Goal: Transaction & Acquisition: Register for event/course

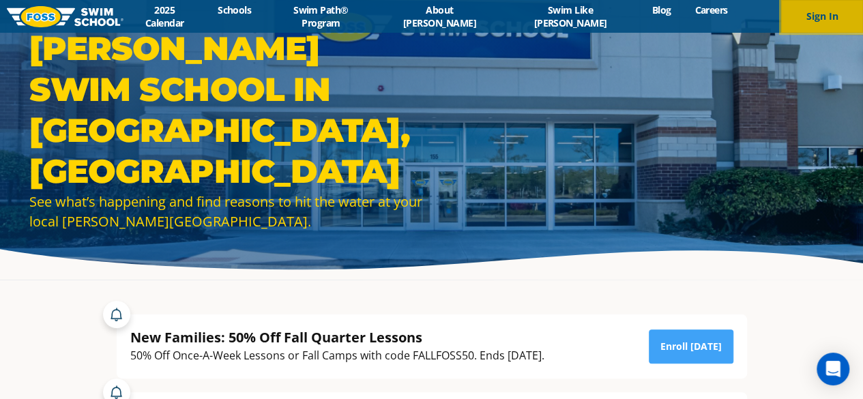
click at [818, 23] on button "Sign In" at bounding box center [822, 16] width 82 height 33
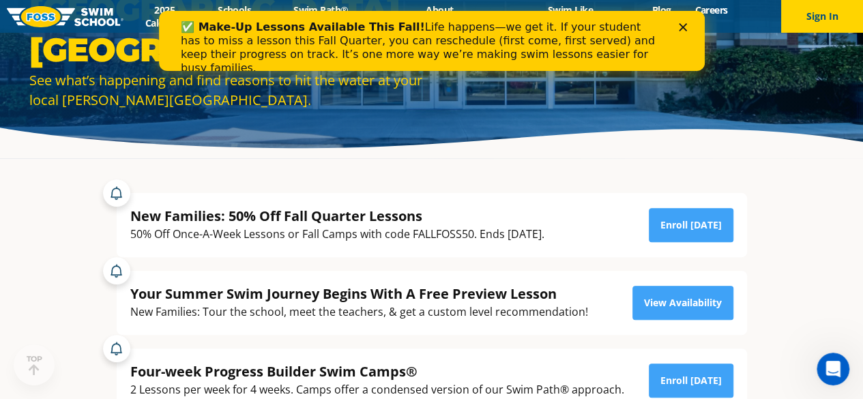
scroll to position [124, 0]
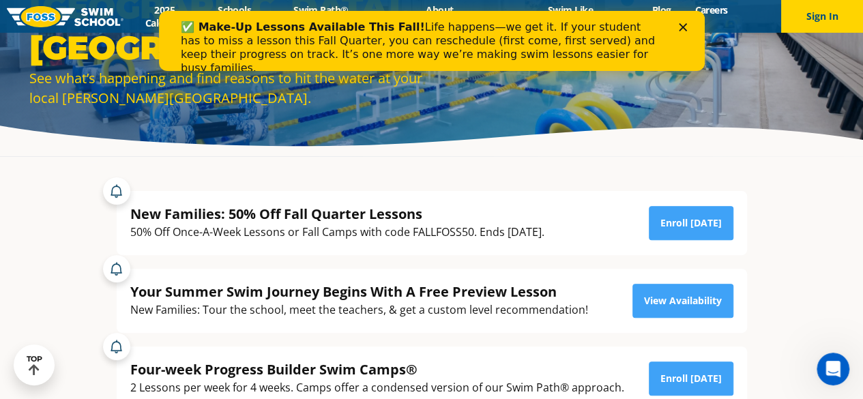
click at [422, 235] on div "50% Off Once-A-Week Lessons or Fall Camps with code FALLFOSS50. Ends September …" at bounding box center [337, 232] width 414 height 18
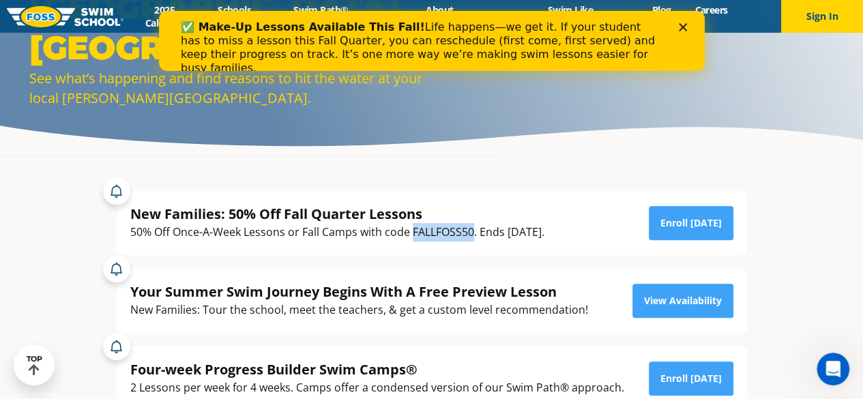
copy div "FALLFOSS50"
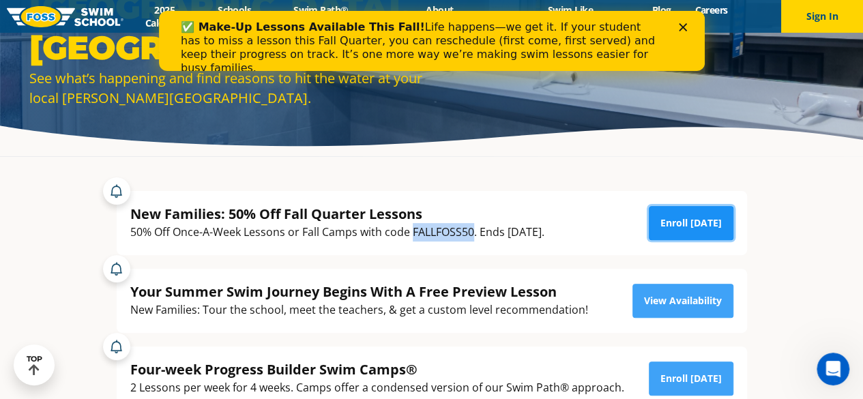
click at [687, 221] on link "Enroll Today" at bounding box center [691, 223] width 85 height 34
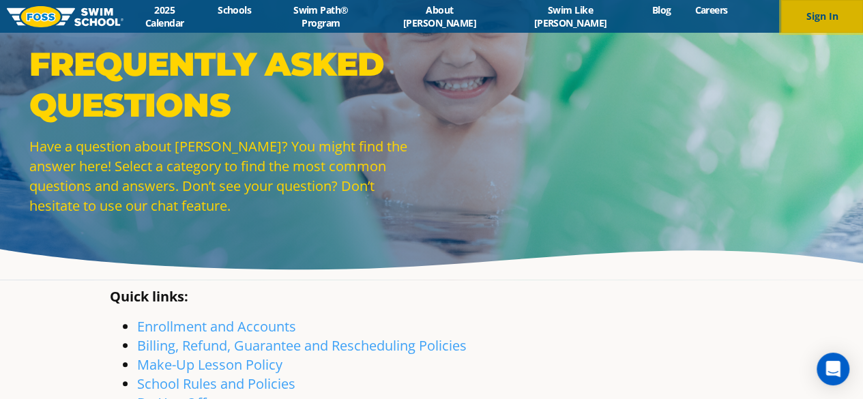
click at [792, 14] on button "Sign In" at bounding box center [822, 16] width 82 height 33
